Goal: Information Seeking & Learning: Check status

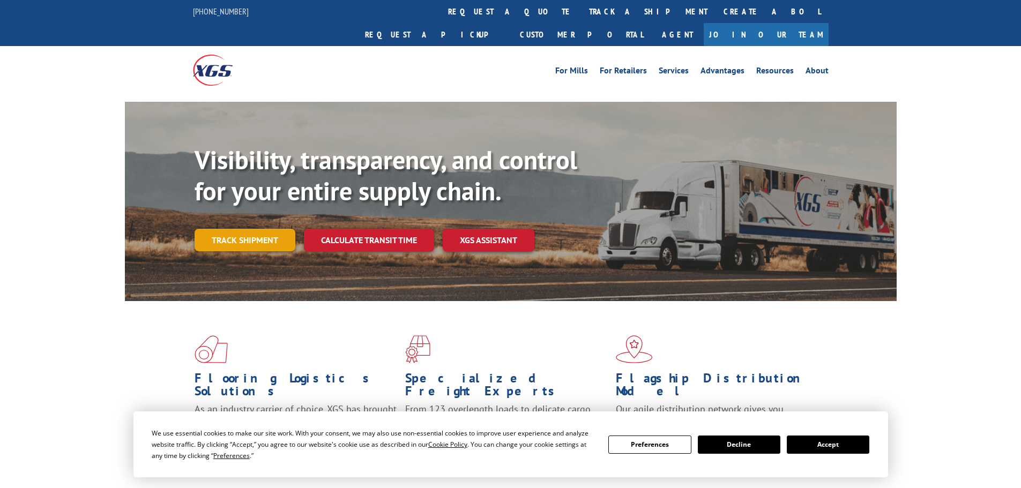
click at [267, 229] on link "Track shipment" at bounding box center [244, 240] width 101 height 23
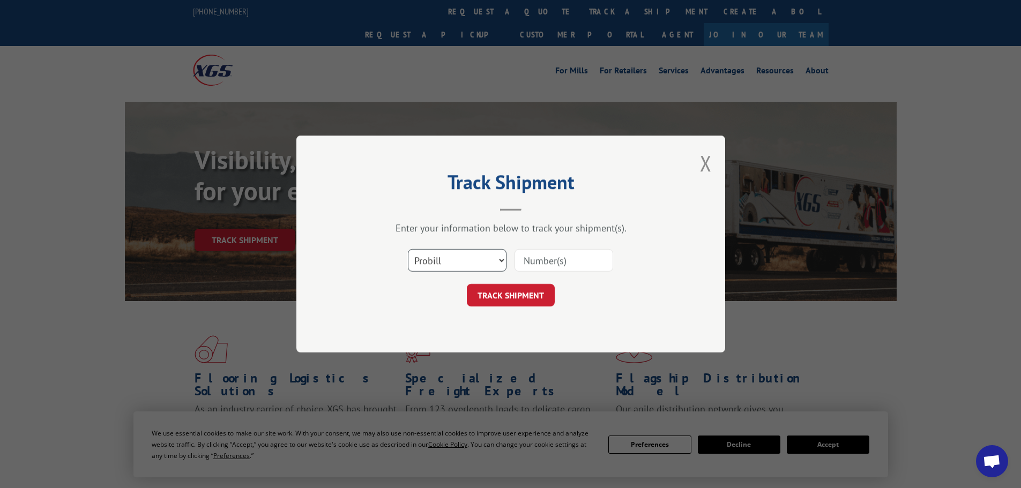
click at [436, 256] on select "Select category... Probill BOL PO" at bounding box center [457, 260] width 99 height 23
select select "bol"
click at [408, 249] on select "Select category... Probill BOL PO" at bounding box center [457, 260] width 99 height 23
click at [549, 262] on input at bounding box center [563, 260] width 99 height 23
paste input "5211769"
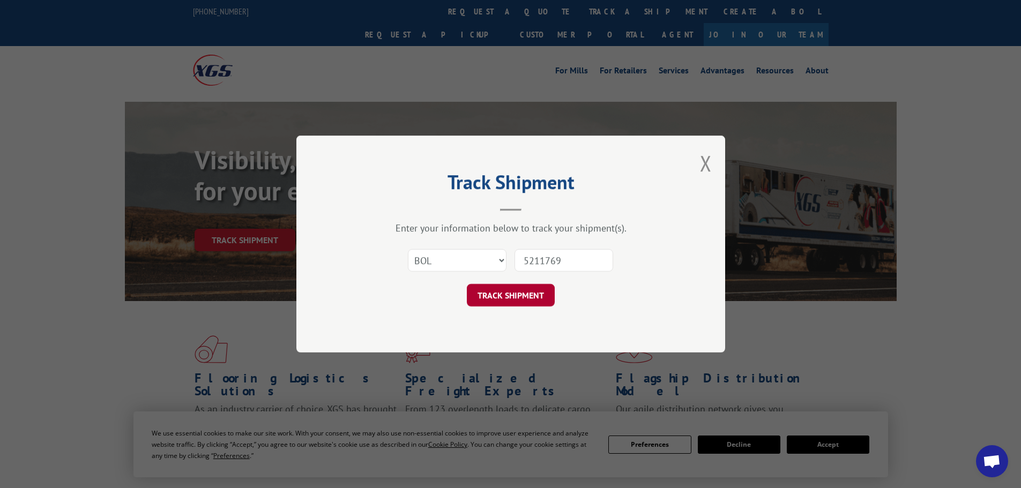
type input "5211769"
click at [499, 286] on button "TRACK SHIPMENT" at bounding box center [511, 295] width 88 height 23
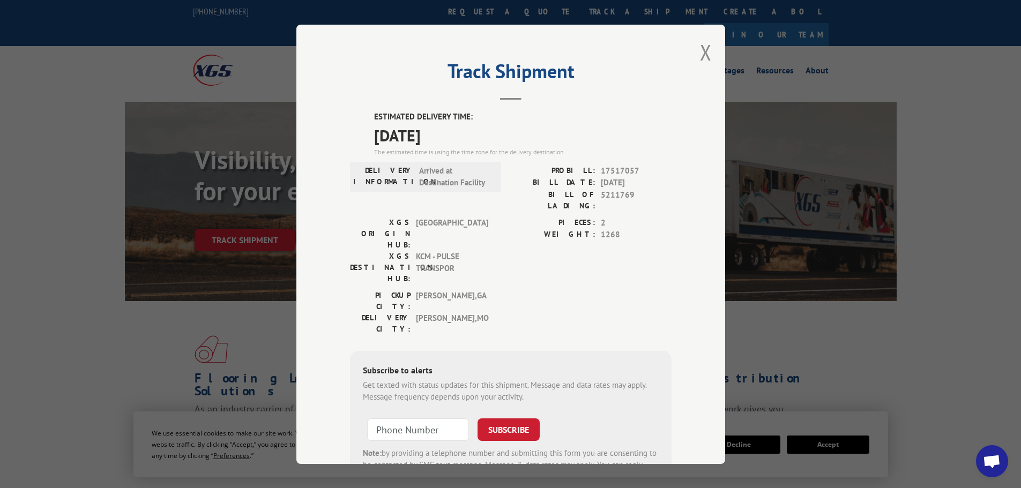
click at [707, 53] on div "Track Shipment ESTIMATED DELIVERY TIME: [DATE] The estimated time is using the …" at bounding box center [510, 244] width 429 height 439
click at [702, 56] on button "Close modal" at bounding box center [706, 52] width 12 height 28
